Goal: Check status

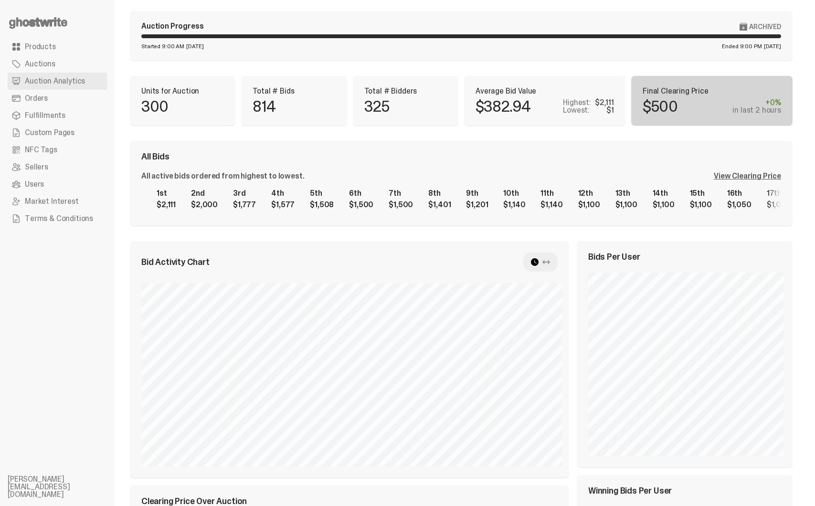
scroll to position [0, 0]
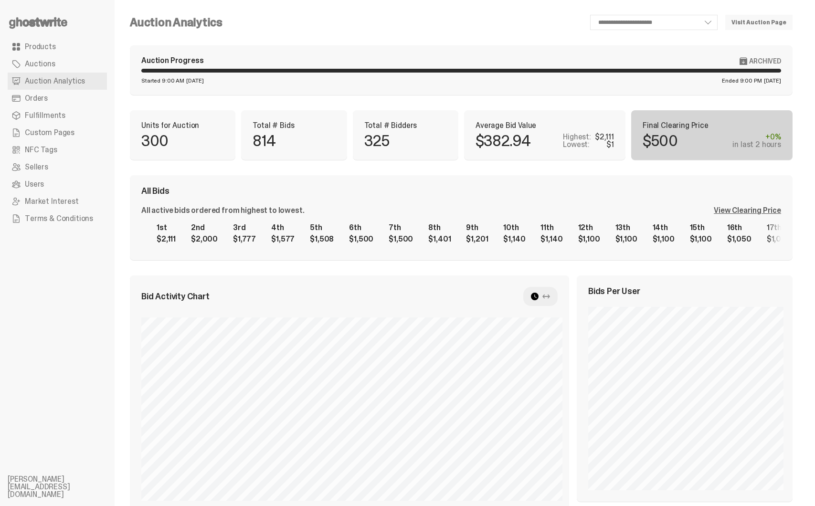
click at [748, 209] on div "View Clearing Price" at bounding box center [747, 211] width 67 height 8
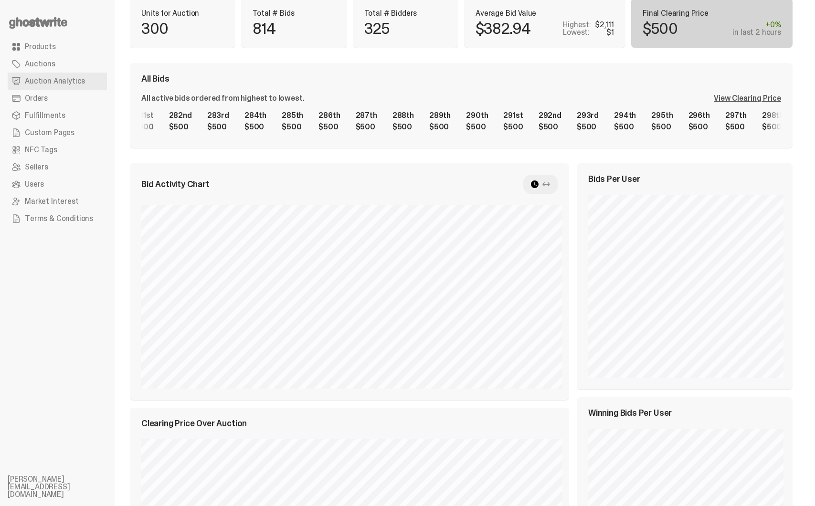
scroll to position [0, 0]
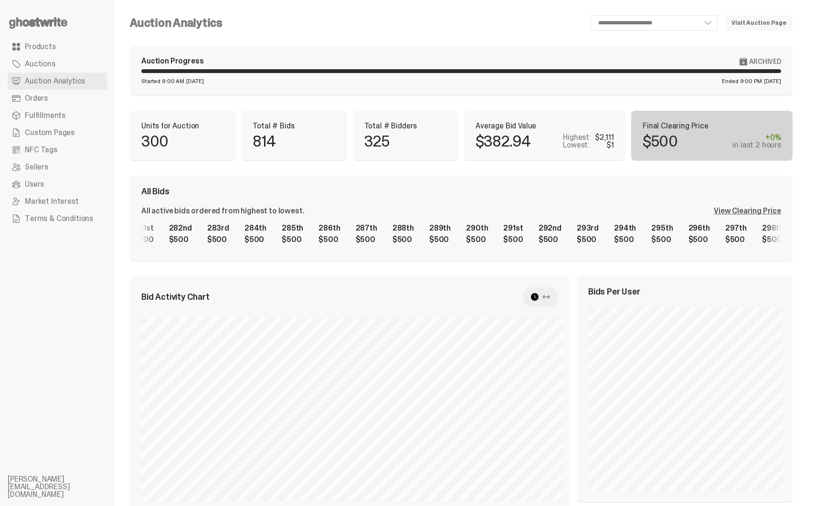
click at [550, 298] on icon at bounding box center [547, 297] width 8 height 8
click at [538, 298] on use at bounding box center [535, 297] width 8 height 8
click at [550, 298] on icon at bounding box center [547, 297] width 8 height 8
click at [535, 298] on icon at bounding box center [535, 297] width 8 height 8
select select "**"
